Goal: Information Seeking & Learning: Check status

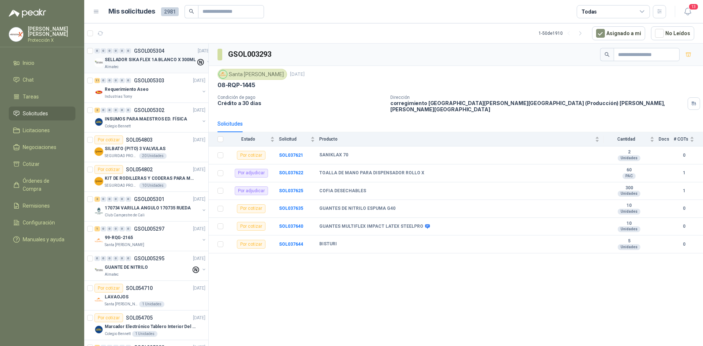
click at [151, 62] on p "SELLADOR SIKA FLEX 1A BLANCO X 300ML" at bounding box center [150, 59] width 91 height 7
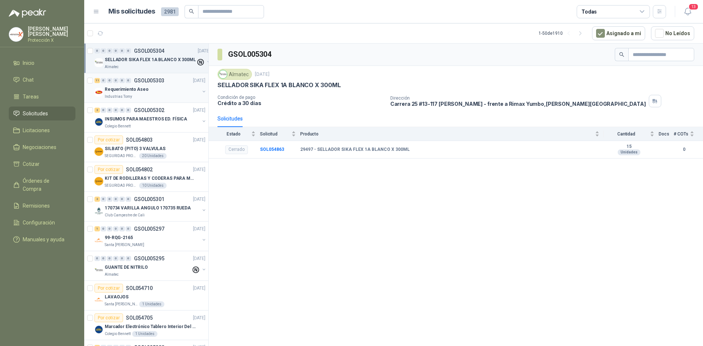
click at [159, 84] on div "11 0 0 0 0 0 GSOL005303 [DATE]" at bounding box center [151, 80] width 112 height 9
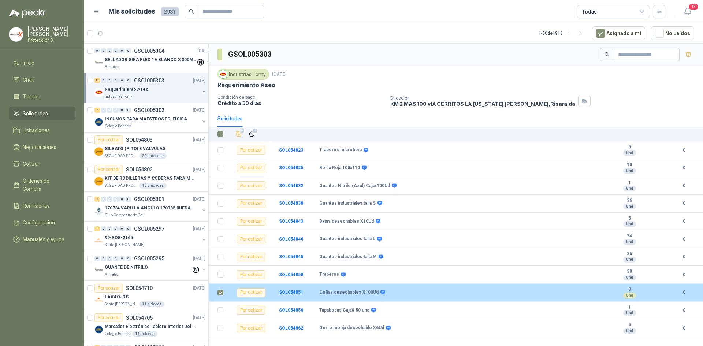
click at [223, 302] on td at bounding box center [218, 311] width 19 height 18
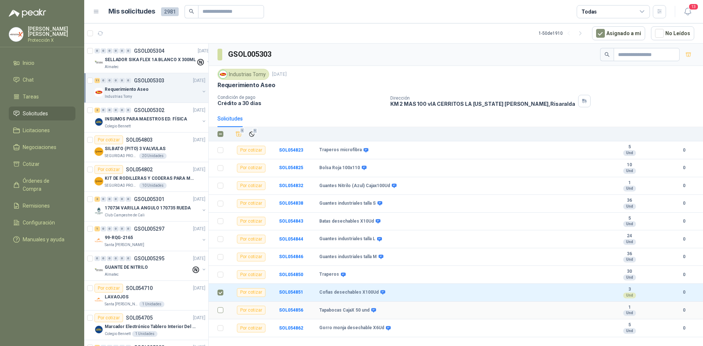
click at [222, 314] on label at bounding box center [221, 310] width 6 height 8
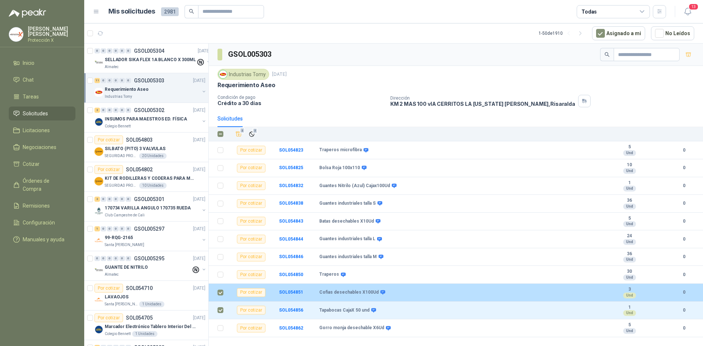
click at [218, 299] on td at bounding box center [218, 293] width 19 height 18
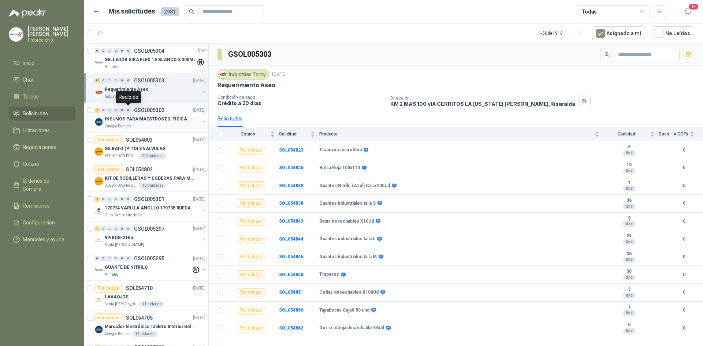
click at [130, 117] on p "INSUMOS PARA MAESTROS ED. FÍSICA" at bounding box center [146, 119] width 82 height 7
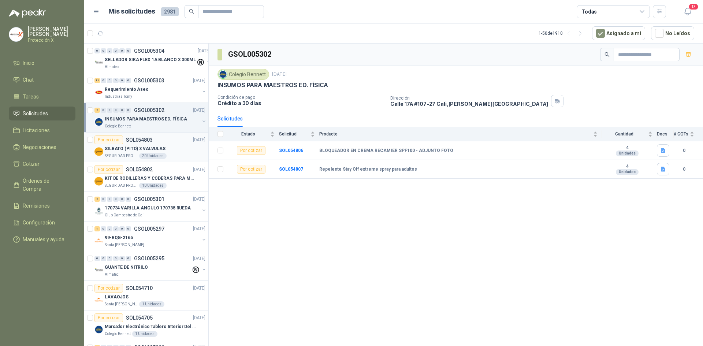
click at [143, 151] on p "SILBATO (PITO) 3 VALVULAS" at bounding box center [135, 148] width 61 height 7
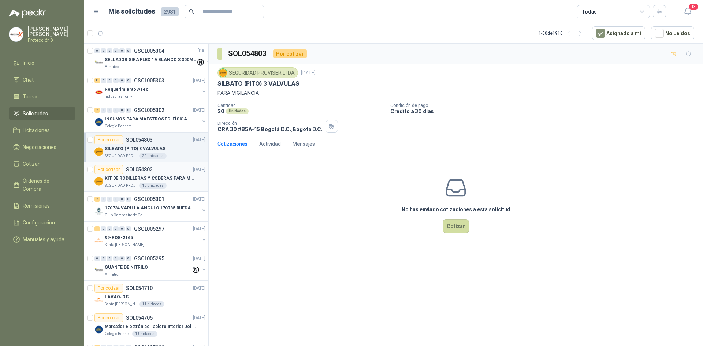
click at [154, 165] on div "Por cotizar SOL054802 [DATE]" at bounding box center [150, 169] width 111 height 9
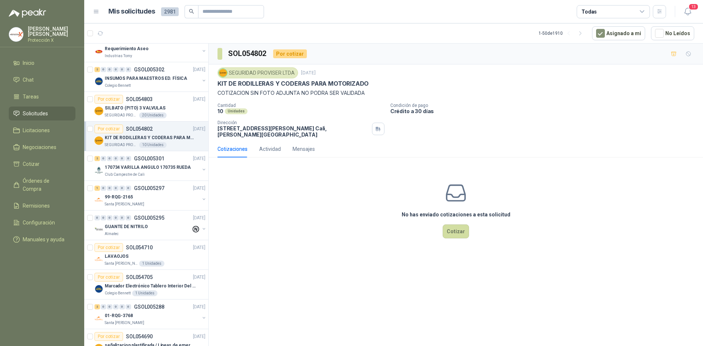
scroll to position [73, 0]
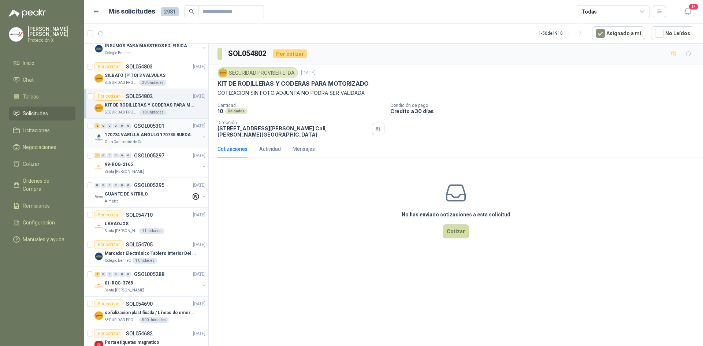
click at [156, 124] on p "GSOL005301" at bounding box center [149, 125] width 30 height 5
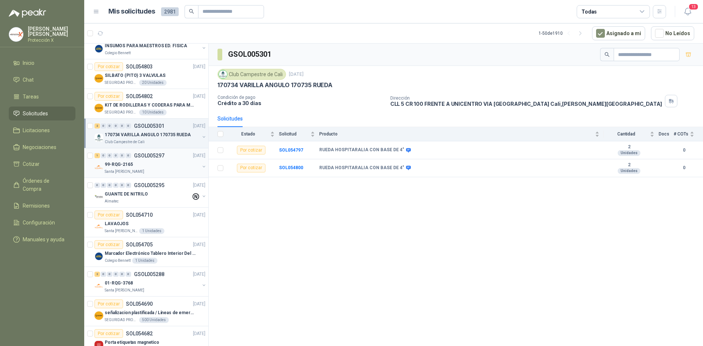
click at [159, 173] on div "Santa [PERSON_NAME]" at bounding box center [152, 172] width 95 height 6
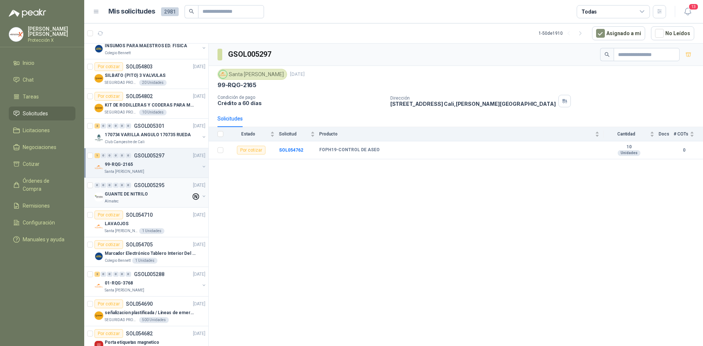
click at [162, 188] on p "GSOL005295" at bounding box center [149, 185] width 30 height 5
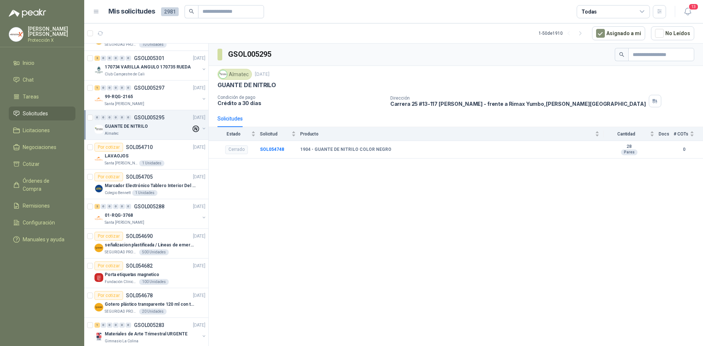
scroll to position [147, 0]
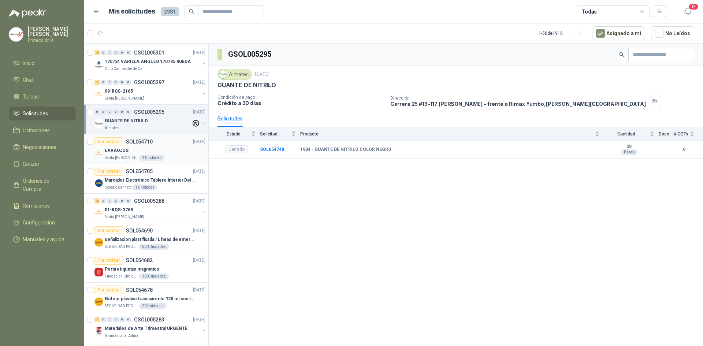
click at [157, 149] on div "LAVAOJOS" at bounding box center [155, 150] width 101 height 9
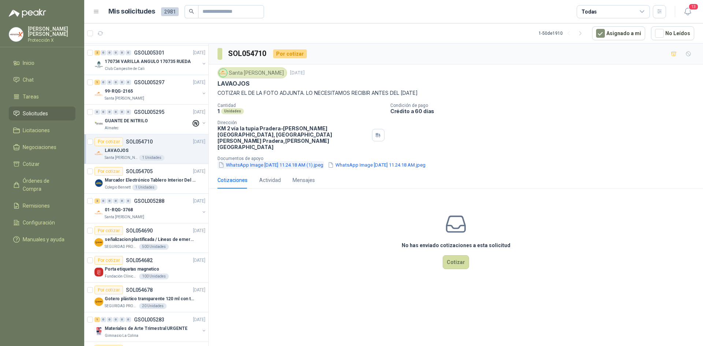
click at [324, 161] on button "WhatsApp Image [DATE] 11.24.18 AM (1).jpeg" at bounding box center [271, 165] width 107 height 8
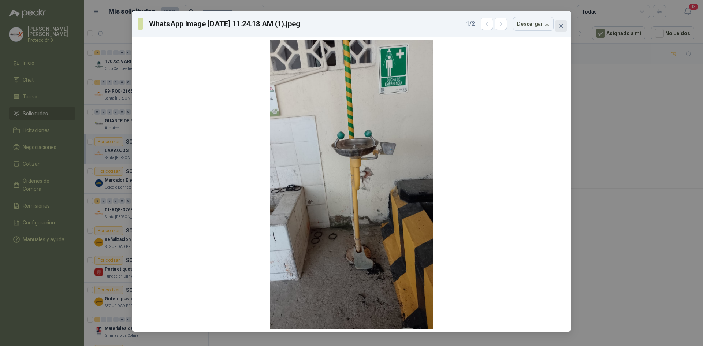
click at [563, 26] on icon "close" at bounding box center [561, 26] width 6 height 6
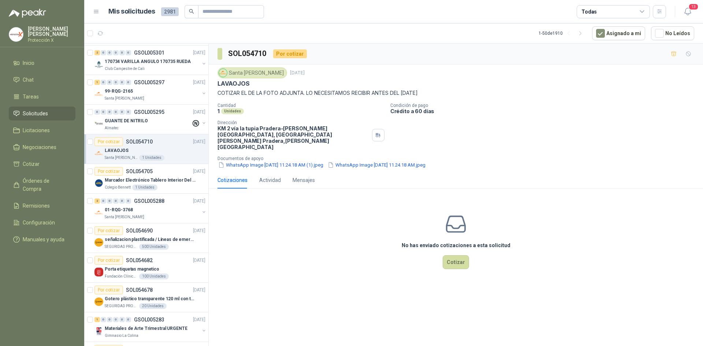
click at [418, 156] on p "Documentos de apoyo" at bounding box center [459, 158] width 483 height 5
click at [424, 161] on button "WhatsApp Image [DATE] 11.24.18 AM.jpeg" at bounding box center [376, 165] width 99 height 8
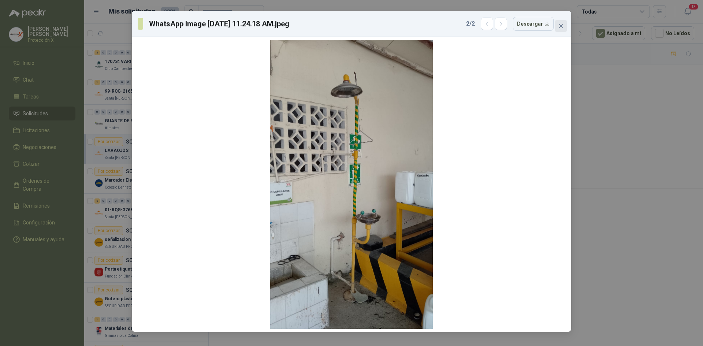
click at [560, 25] on icon "close" at bounding box center [561, 26] width 4 height 4
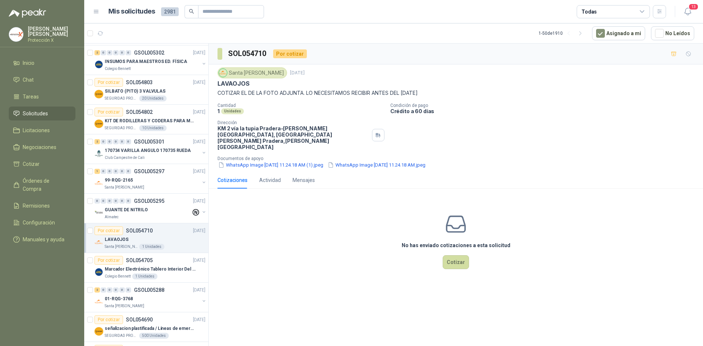
scroll to position [37, 0]
